Goal: Task Accomplishment & Management: Manage account settings

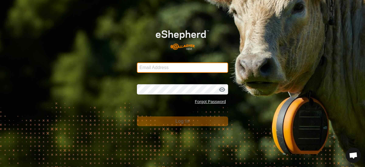
type input "[EMAIL_ADDRESS][DOMAIN_NAME]"
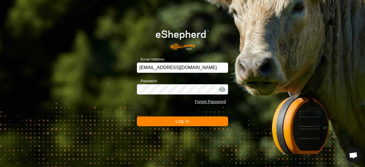
click at [166, 119] on button "Log In" at bounding box center [182, 121] width 91 height 10
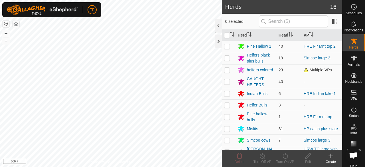
click at [228, 70] on p-checkbox at bounding box center [227, 70] width 6 height 5
checkbox input "true"
click at [59, 50] on div "724p 3440724119 CAUGHT HEIFERS - + – ⇧ i 500 ft" at bounding box center [111, 83] width 222 height 167
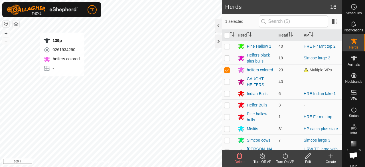
click at [62, 81] on div "139p 0261934290 heifers colored - + – ⇧ i 500 ft" at bounding box center [111, 83] width 222 height 167
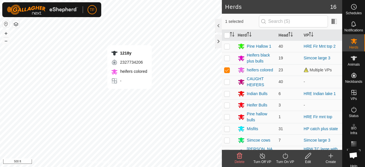
click at [130, 94] on div "1218y 2327734206 heifers colored - + – ⇧ i 500 ft" at bounding box center [111, 83] width 222 height 167
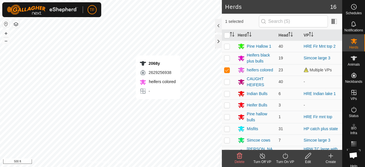
click at [158, 105] on div "2068y 2629256938 heifers colored - + – ⇧ i 500 ft" at bounding box center [111, 83] width 222 height 167
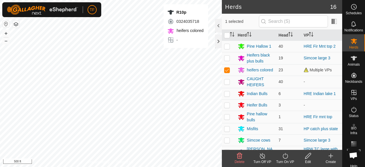
click at [186, 54] on div "R10p 0324035718 heifers colored - + – ⇧ i 500 ft" at bounding box center [111, 83] width 222 height 167
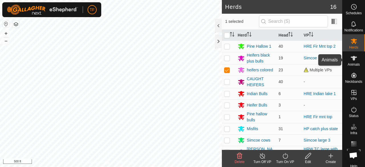
click at [354, 64] on span "Animals" at bounding box center [354, 64] width 12 height 3
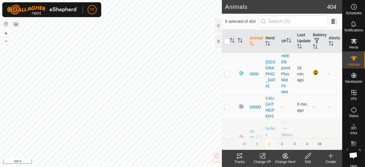
click at [287, 158] on icon at bounding box center [285, 155] width 5 height 5
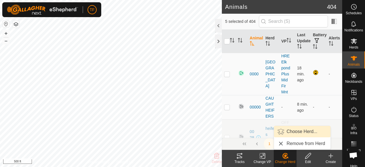
click at [292, 133] on link "Choose Herd..." at bounding box center [302, 131] width 56 height 11
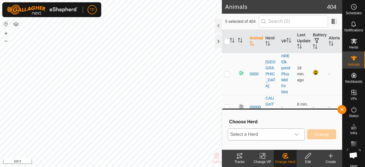
click at [300, 133] on div "dropdown trigger" at bounding box center [296, 134] width 11 height 11
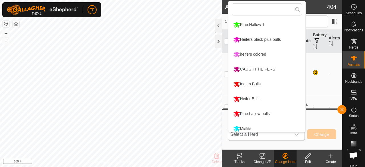
scroll to position [4, 0]
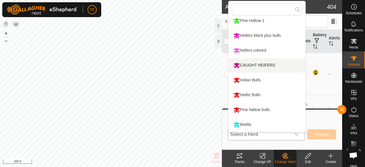
click at [273, 65] on li "CAUGHT HEIFERS" at bounding box center [267, 65] width 77 height 14
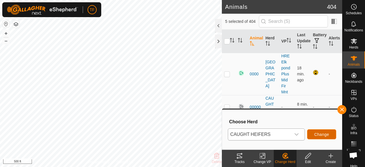
click at [317, 135] on span "Change" at bounding box center [321, 134] width 15 height 5
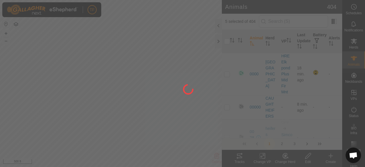
checkbox input "false"
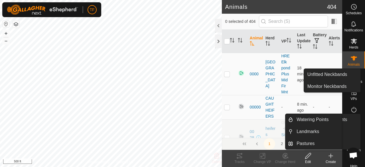
click at [354, 44] on icon at bounding box center [354, 41] width 7 height 7
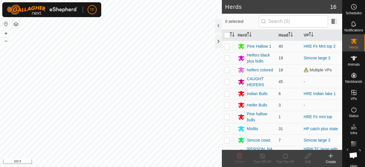
scroll to position [29, 0]
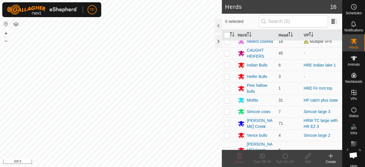
click at [329, 158] on icon at bounding box center [331, 155] width 7 height 7
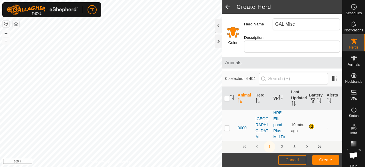
type input "GAL Misc"
click at [237, 33] on input "Select a color" at bounding box center [233, 32] width 14 height 14
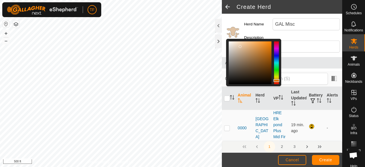
drag, startPoint x: 271, startPoint y: 42, endPoint x: 237, endPoint y: 46, distance: 34.2
click at [239, 46] on div at bounding box center [240, 46] width 3 height 3
drag, startPoint x: 237, startPoint y: 46, endPoint x: 229, endPoint y: 43, distance: 8.3
click at [229, 44] on div at bounding box center [230, 45] width 3 height 3
click at [231, 44] on div at bounding box center [230, 43] width 3 height 3
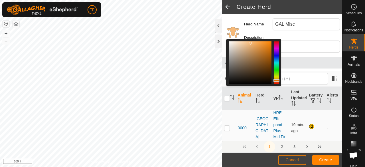
drag, startPoint x: 232, startPoint y: 44, endPoint x: 251, endPoint y: 43, distance: 19.5
click at [251, 43] on div at bounding box center [250, 43] width 3 height 3
click at [251, 43] on div at bounding box center [251, 43] width 3 height 3
drag, startPoint x: 251, startPoint y: 44, endPoint x: 258, endPoint y: 44, distance: 7.2
click at [258, 44] on div at bounding box center [258, 44] width 3 height 3
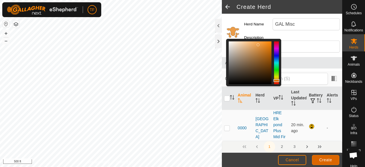
click at [318, 159] on button "Create" at bounding box center [325, 160] width 27 height 10
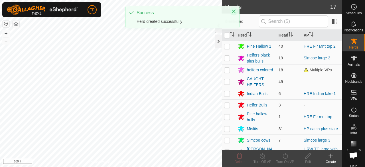
click at [233, 11] on icon "Close" at bounding box center [234, 11] width 5 height 5
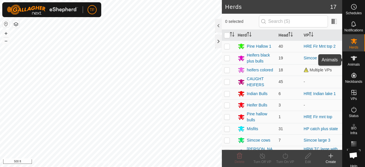
click at [351, 59] on icon at bounding box center [354, 58] width 7 height 7
click at [83, 104] on div "1218y 2327734206 CAUGHT HEIFERS - + – ⇧ i 500 ft" at bounding box center [111, 83] width 222 height 167
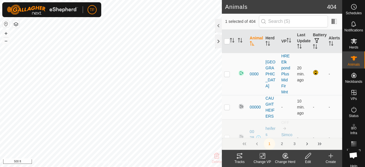
click at [81, 106] on div "Lilblkbull 3006053692 Vence bulls - + – ⇧ i 500 ft" at bounding box center [111, 83] width 222 height 167
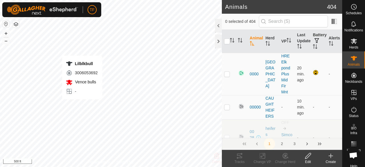
click at [82, 105] on div "Lilblkbull 3006053692 Vence bulls - + – ⇧ i 500 ft" at bounding box center [111, 83] width 222 height 167
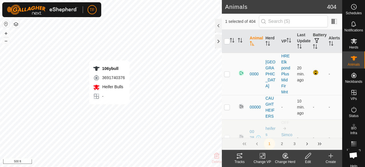
click at [109, 110] on div "106ybull 3691740376 Heifer Bulls - + – ⇧ i 500 ft" at bounding box center [111, 83] width 222 height 167
checkbox input "true"
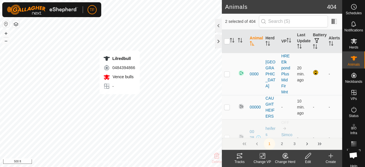
click at [120, 100] on div "Lilredbull 0484394866 Vence bulls - + – ⇧ i 500 ft" at bounding box center [111, 83] width 222 height 167
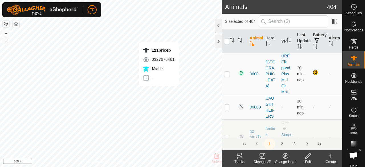
click at [159, 92] on div "121priceb 0327676461 Misfits - + – ⇧ i 500 ft" at bounding box center [111, 83] width 222 height 167
checkbox input "true"
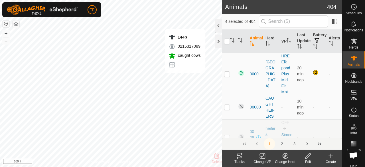
click at [185, 78] on div "144p 0215317089 caught cows - + – ⇧ i 500 ft" at bounding box center [111, 83] width 222 height 167
checkbox input "true"
click at [285, 156] on icon at bounding box center [286, 155] width 4 height 3
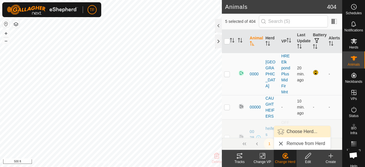
click at [295, 133] on link "Choose Herd..." at bounding box center [302, 131] width 56 height 11
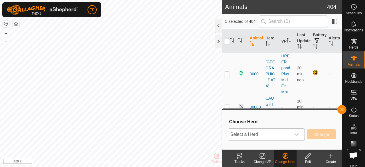
click at [289, 135] on span "Select a Herd" at bounding box center [259, 134] width 63 height 11
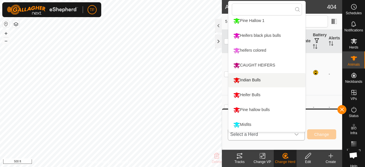
scroll to position [138, 0]
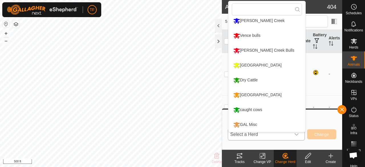
click at [255, 124] on li "GAL Misc" at bounding box center [267, 125] width 77 height 14
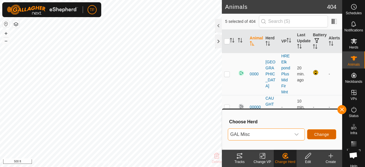
click at [328, 135] on span "Change" at bounding box center [321, 134] width 15 height 5
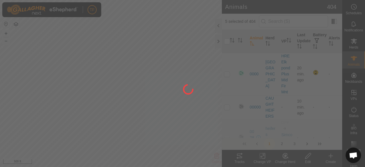
checkbox input "false"
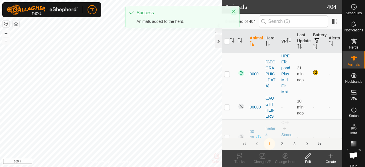
click at [234, 11] on icon "Close" at bounding box center [234, 12] width 4 height 4
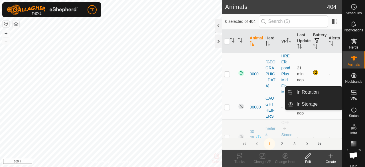
click at [352, 95] on icon at bounding box center [354, 92] width 5 height 5
click at [330, 92] on link "In Rotation" at bounding box center [317, 91] width 49 height 11
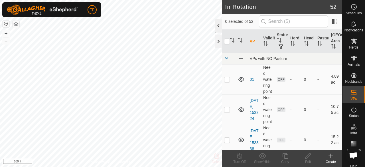
click at [219, 31] on div at bounding box center [218, 26] width 7 height 14
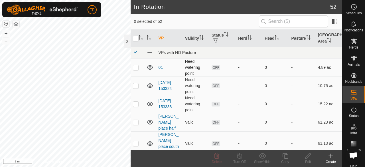
click at [135, 67] on p-checkbox at bounding box center [136, 67] width 6 height 5
checkbox input "true"
click at [135, 85] on p-checkbox at bounding box center [136, 85] width 6 height 5
click at [136, 85] on p-checkbox at bounding box center [136, 85] width 6 height 5
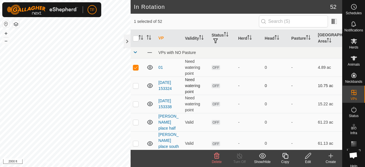
checkbox input "true"
click at [136, 103] on p-checkbox at bounding box center [136, 104] width 6 height 5
checkbox input "true"
click at [217, 158] on icon at bounding box center [216, 156] width 5 height 6
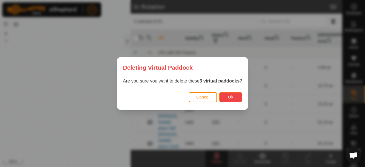
click at [228, 97] on button "Ok" at bounding box center [230, 97] width 23 height 10
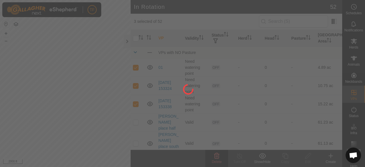
checkbox input "false"
click at [74, 113] on div "TF Schedules Notifications Herds Animals Neckbands VPs Status Infra Heatmap Hel…" at bounding box center [182, 83] width 365 height 167
click at [74, 113] on div at bounding box center [182, 83] width 365 height 167
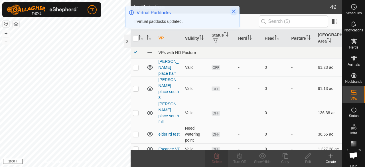
click at [233, 12] on icon "Close" at bounding box center [234, 12] width 4 height 4
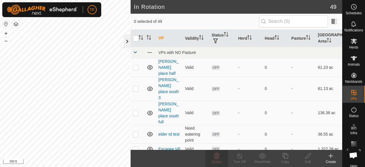
click at [127, 43] on div at bounding box center [127, 42] width 7 height 14
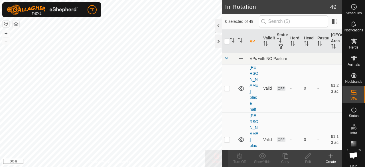
click at [333, 158] on icon at bounding box center [331, 155] width 7 height 7
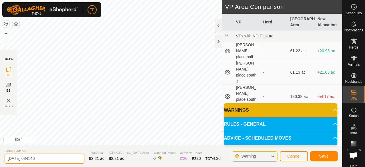
click at [58, 160] on input "[DATE] 084146" at bounding box center [45, 159] width 80 height 10
type input "2"
type input "Mac Lot Alfalfa"
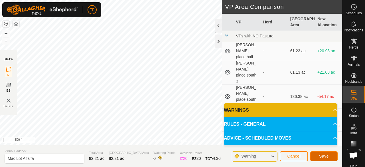
click at [324, 155] on span "Save" at bounding box center [324, 156] width 10 height 5
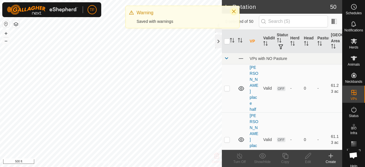
click at [233, 12] on icon "Close" at bounding box center [234, 12] width 4 height 4
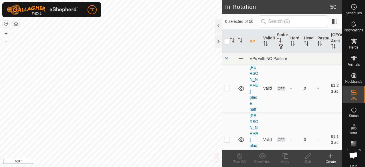
click at [223, 87] on div "In Rotation 50 0 selected of 50 VP Validity Status Herd Head Pasture Grazing Ar…" at bounding box center [171, 83] width 342 height 167
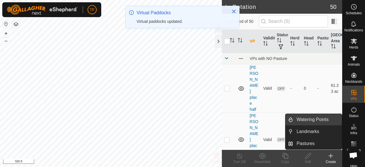
click at [318, 120] on link "Watering Points" at bounding box center [317, 119] width 49 height 11
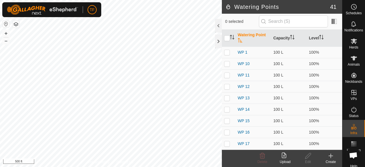
click at [333, 157] on icon at bounding box center [331, 155] width 7 height 7
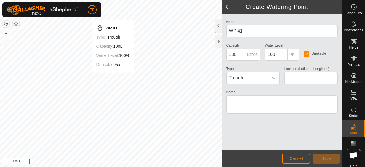
type input "45.740955, -120.890229"
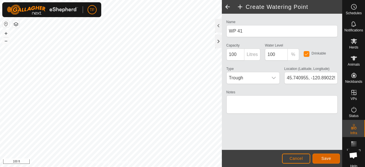
click at [332, 160] on button "Save" at bounding box center [326, 159] width 27 height 10
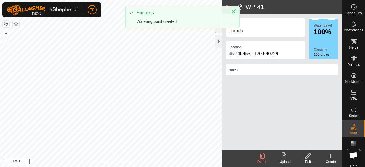
click at [233, 10] on icon "Close" at bounding box center [234, 11] width 5 height 5
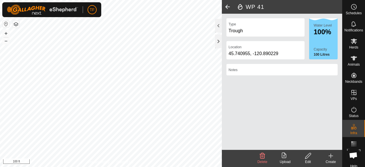
click at [228, 6] on span at bounding box center [227, 7] width 11 height 14
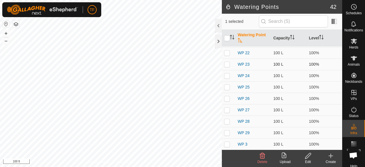
scroll to position [171, 0]
click at [355, 44] on es-mob-svg-icon at bounding box center [354, 41] width 10 height 9
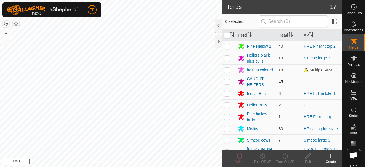
click at [227, 82] on p-checkbox at bounding box center [227, 81] width 6 height 5
checkbox input "true"
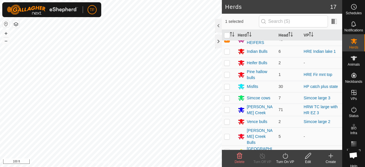
scroll to position [90, 0]
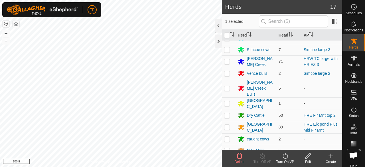
click at [228, 148] on p-checkbox at bounding box center [227, 150] width 6 height 5
checkbox input "true"
click at [284, 159] on div "Turn On VP" at bounding box center [285, 161] width 23 height 5
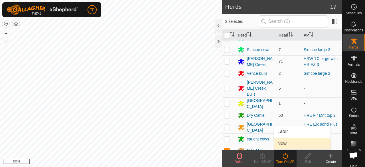
click at [287, 143] on link "Now" at bounding box center [302, 143] width 56 height 11
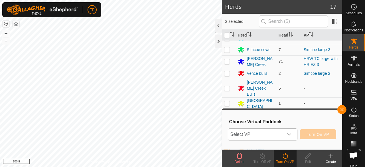
click at [287, 135] on div "dropdown trigger" at bounding box center [289, 134] width 11 height 11
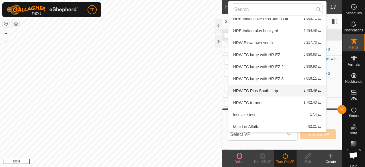
scroll to position [326, 0]
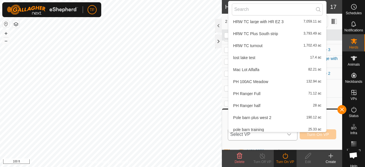
click at [256, 69] on li "Mac Lot Alfalfa 82.21 ac" at bounding box center [278, 69] width 98 height 11
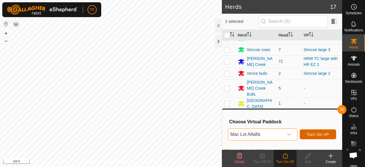
click at [308, 133] on span "Turn On VP" at bounding box center [318, 134] width 22 height 5
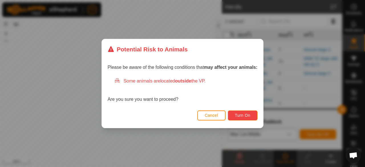
click at [244, 115] on span "Turn On" at bounding box center [242, 115] width 15 height 5
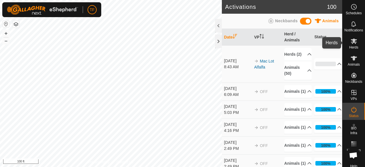
click at [354, 45] on es-mob-svg-icon at bounding box center [354, 41] width 10 height 9
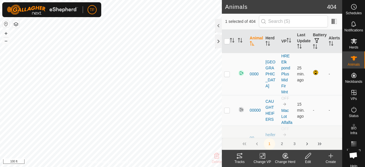
click at [287, 156] on icon at bounding box center [285, 155] width 7 height 7
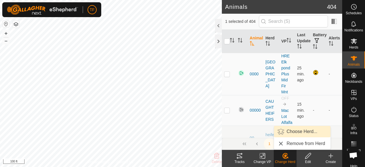
click at [293, 130] on link "Choose Herd..." at bounding box center [302, 131] width 56 height 11
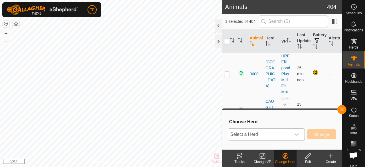
click at [275, 136] on span "Select a Herd" at bounding box center [259, 134] width 63 height 11
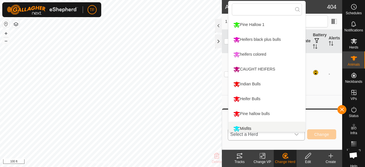
scroll to position [4, 0]
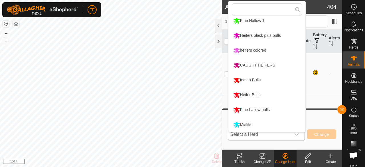
click at [253, 49] on li "heifers colored" at bounding box center [267, 50] width 77 height 14
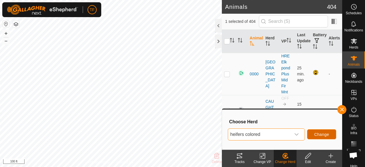
click at [320, 134] on span "Change" at bounding box center [321, 134] width 15 height 5
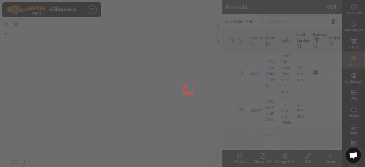
checkbox input "false"
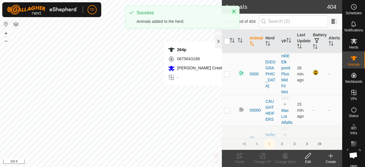
click at [236, 12] on button "Close" at bounding box center [234, 11] width 8 height 8
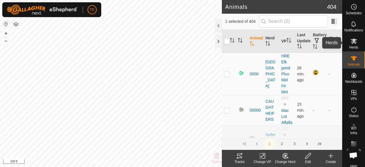
click at [351, 42] on icon at bounding box center [354, 41] width 6 height 5
click at [354, 59] on icon at bounding box center [354, 58] width 7 height 7
click at [233, 40] on icon "Activate to sort" at bounding box center [232, 40] width 5 height 5
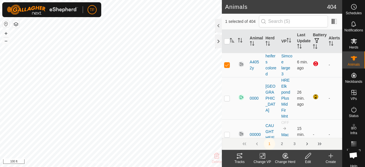
click at [262, 157] on icon at bounding box center [263, 156] width 4 height 4
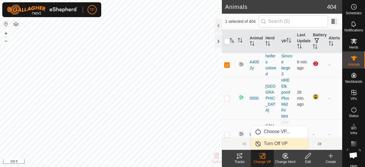
click at [267, 144] on link "Turn Off VP" at bounding box center [279, 143] width 56 height 11
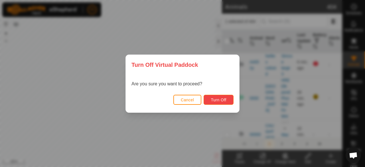
click at [227, 96] on button "Turn Off" at bounding box center [219, 100] width 30 height 10
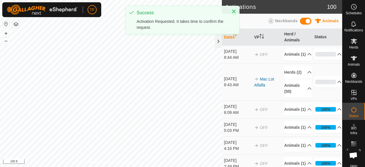
click at [233, 11] on icon "Close" at bounding box center [234, 12] width 4 height 4
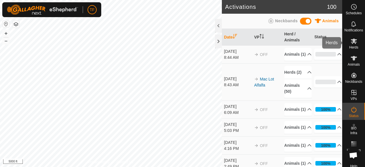
click at [351, 48] on span "Herds" at bounding box center [353, 47] width 9 height 3
